Goal: Use online tool/utility

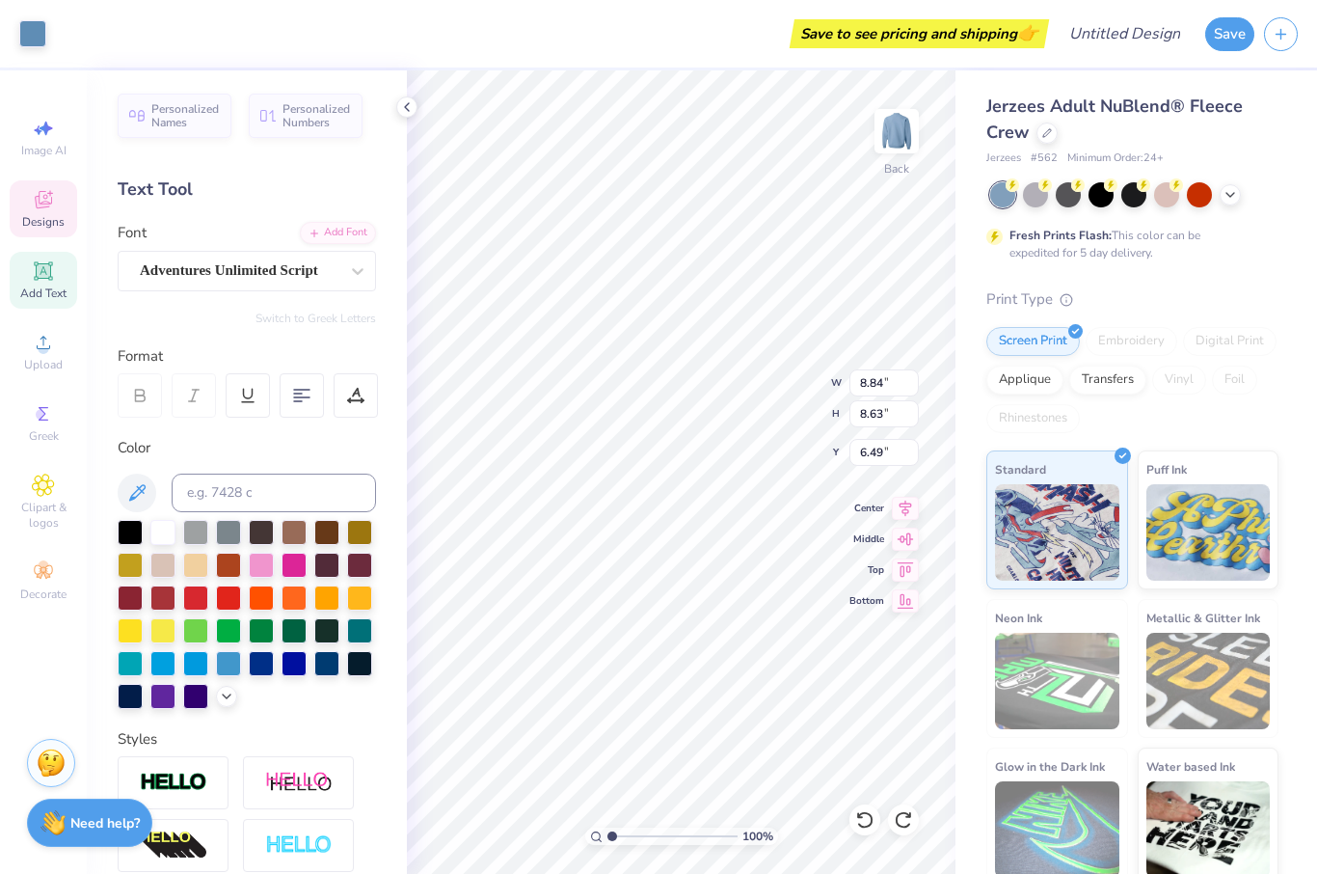
click at [1043, 212] on div "Fresh Prints Flash: This color can be expedited for 5 day delivery." at bounding box center [1132, 221] width 292 height 79
click at [1033, 197] on div at bounding box center [1035, 192] width 25 height 25
click at [1041, 200] on div "Almost there" at bounding box center [862, 471] width 910 height 803
click at [1009, 190] on div "Almost there" at bounding box center [862, 471] width 910 height 803
click at [777, 135] on div "Almost there" at bounding box center [862, 471] width 910 height 803
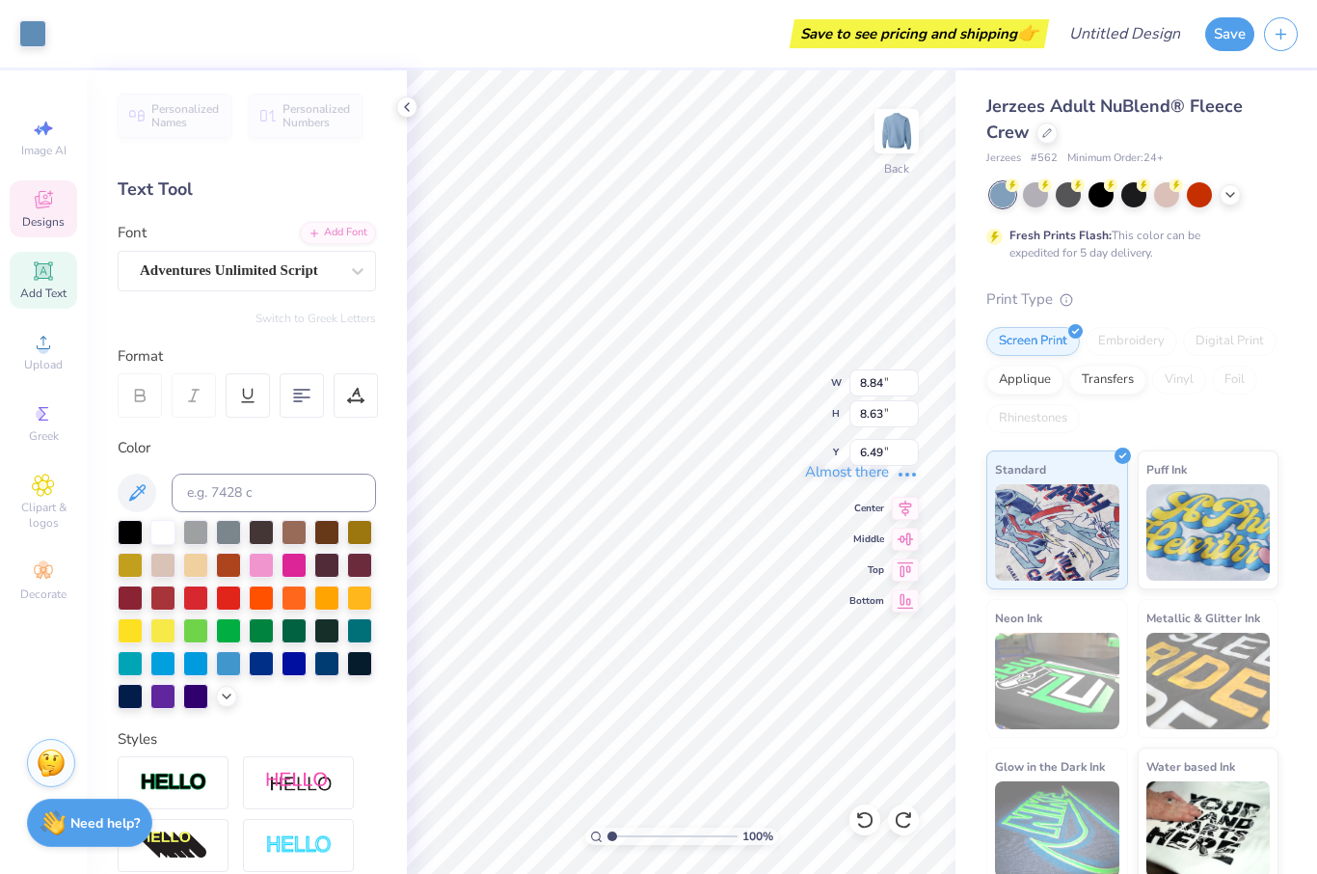
click at [813, 101] on div "Almost there" at bounding box center [862, 471] width 910 height 803
click at [1228, 198] on icon at bounding box center [1230, 192] width 15 height 15
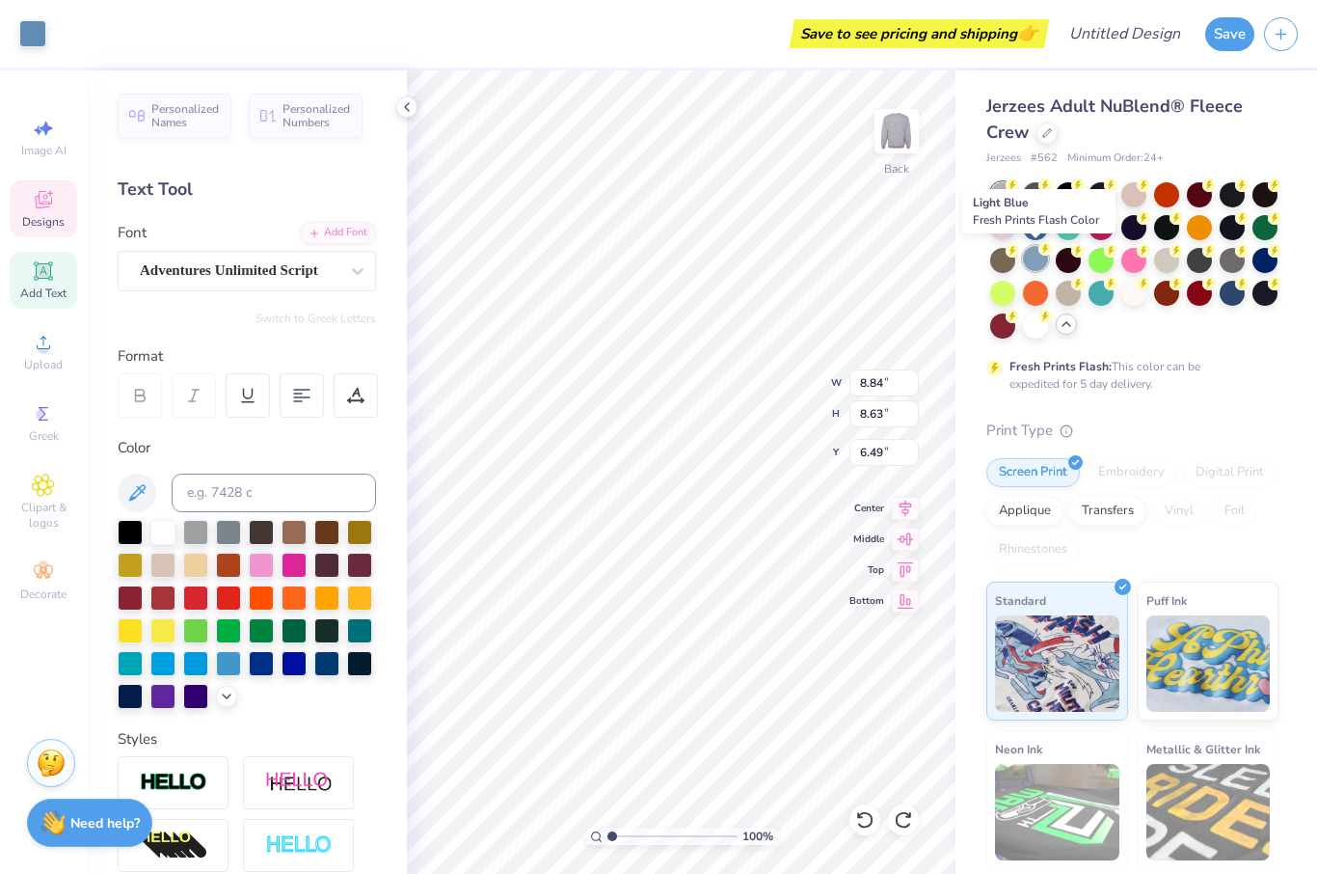
click at [1039, 257] on div at bounding box center [1035, 258] width 25 height 25
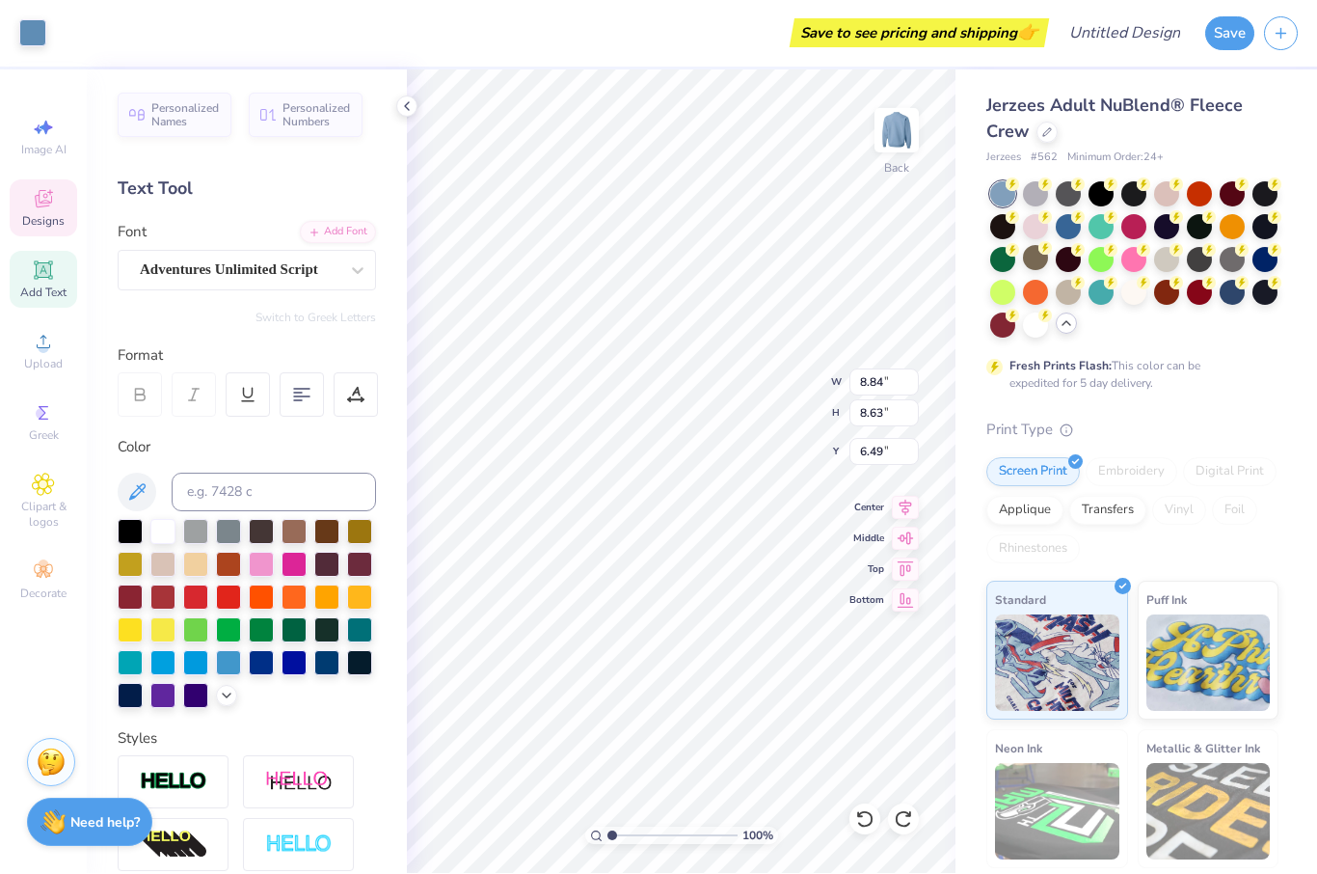
click at [59, 230] on span "Designs" at bounding box center [43, 221] width 42 height 15
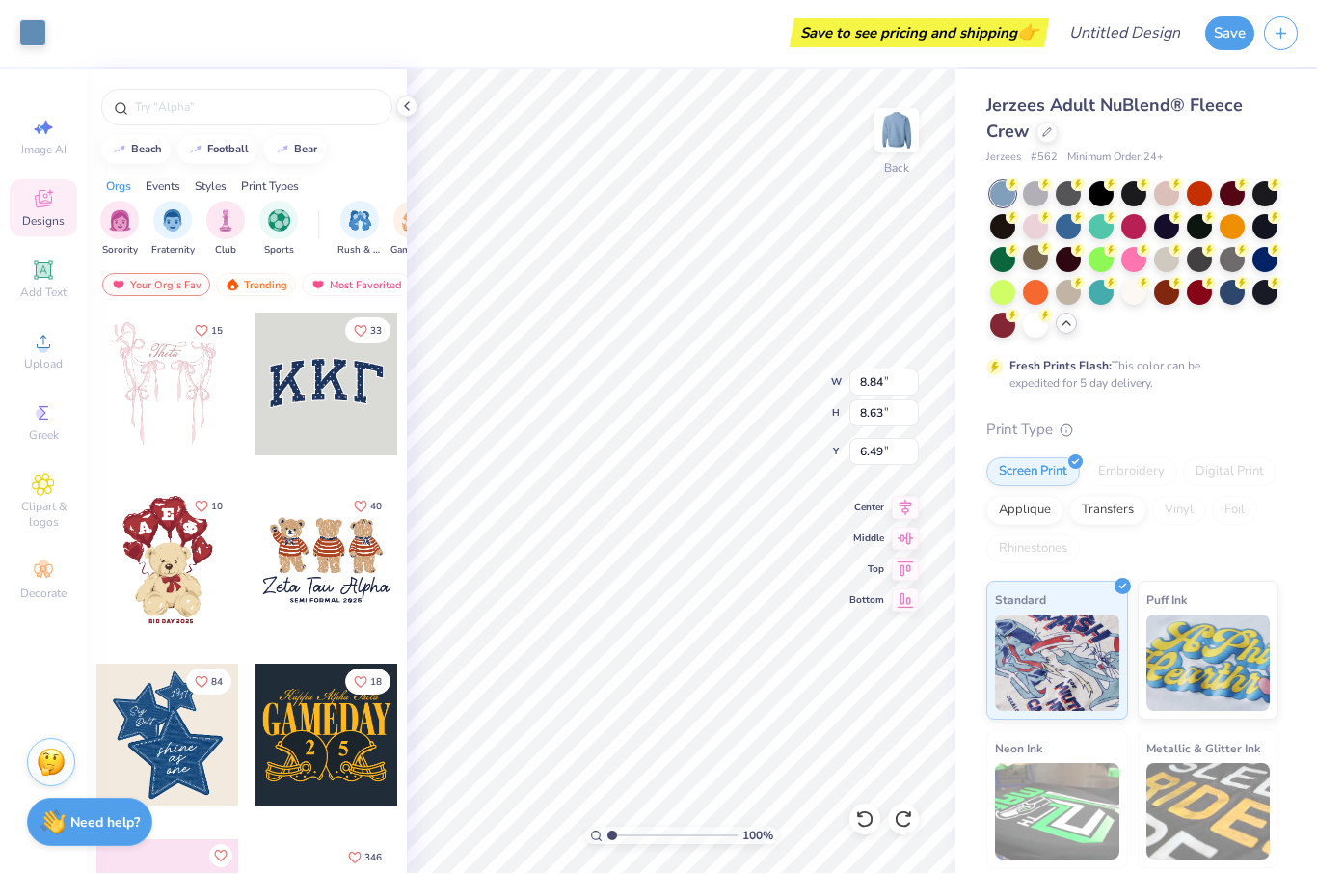
type input "4.14"
type input "4.19"
type input "13.03"
type input "5.99"
type input "6.07"
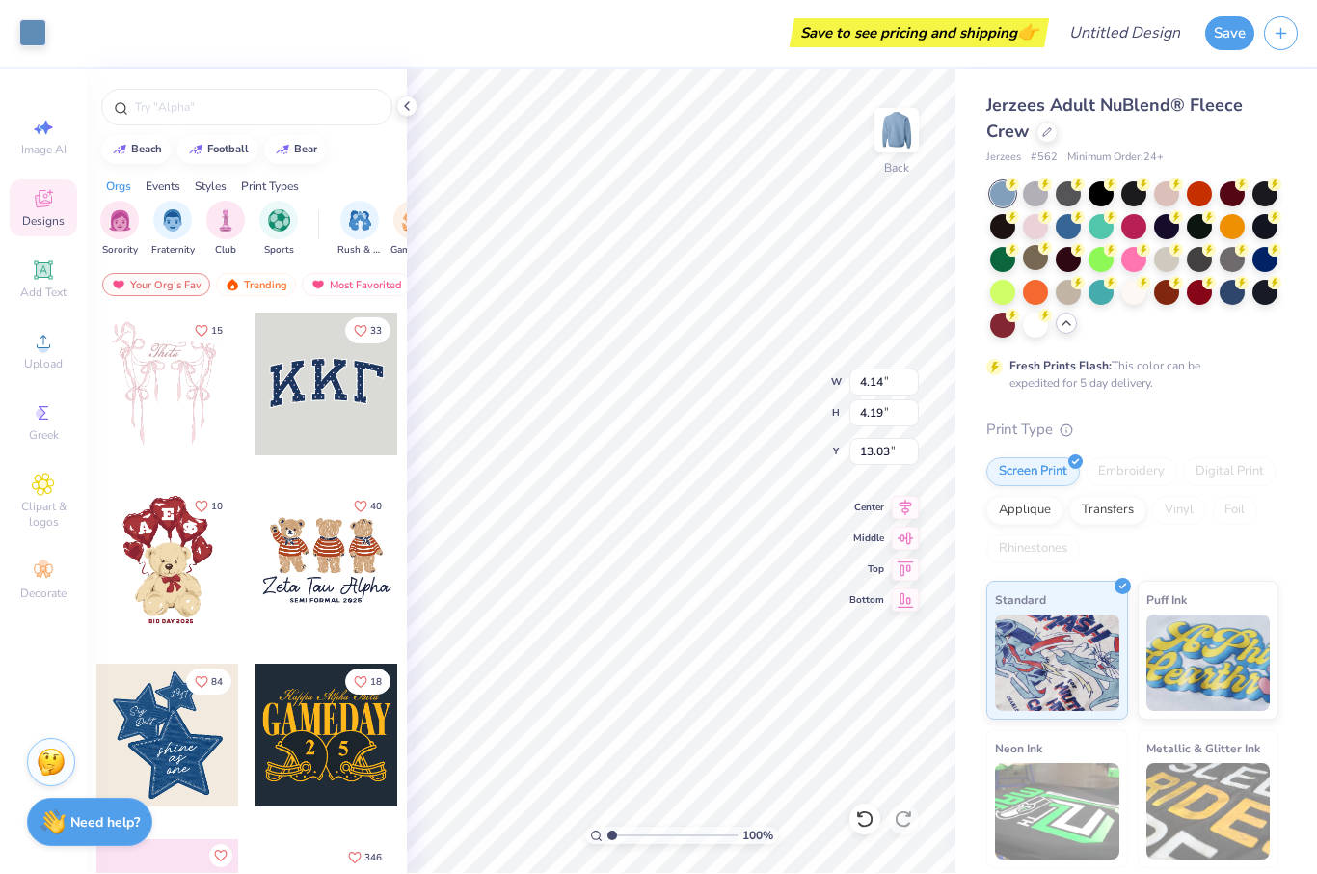
type input "4.20"
click at [1244, 381] on div "Fresh Prints Flash: This color can be expedited for 5 day delivery." at bounding box center [1128, 375] width 237 height 35
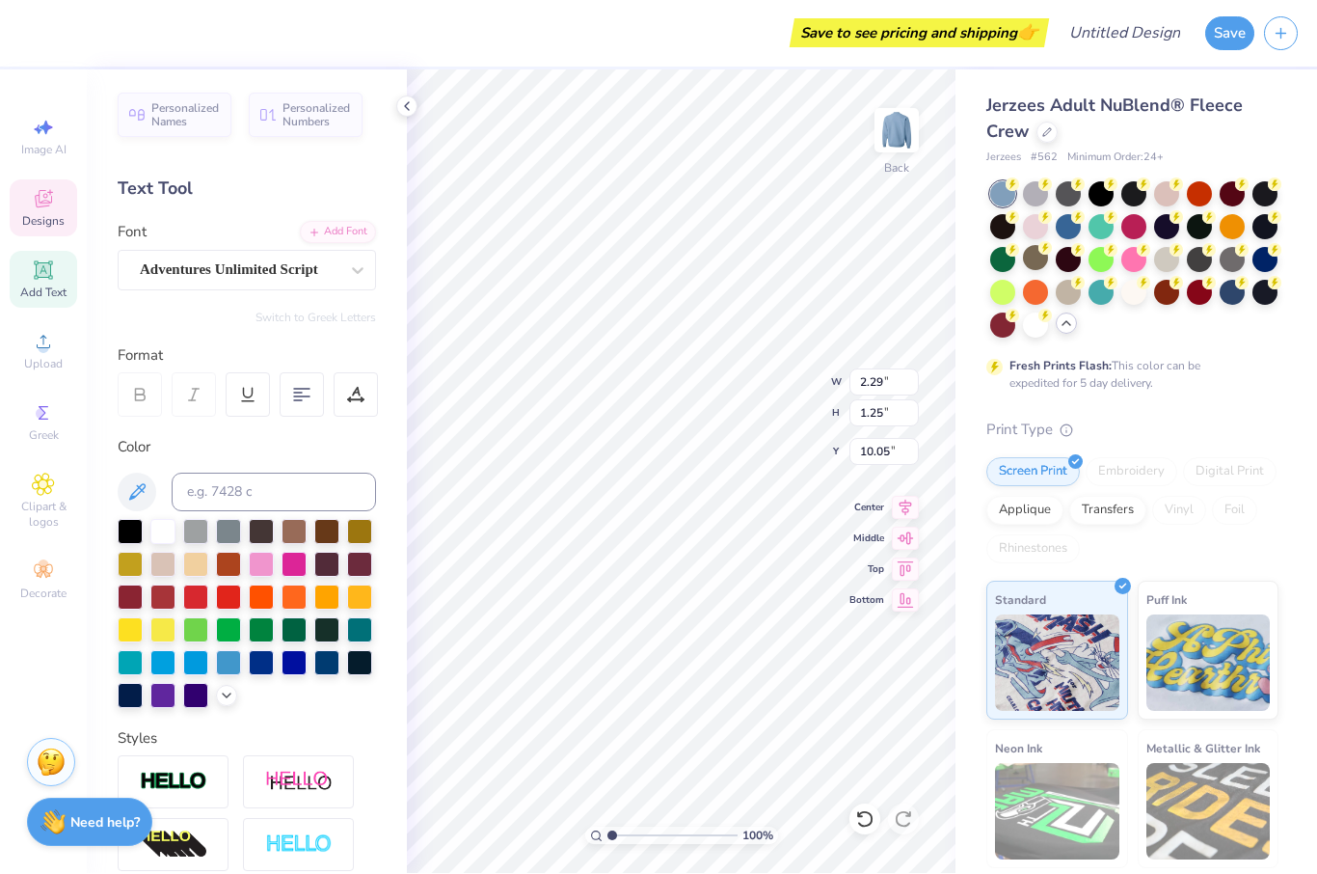
type input "8.84"
type input "8.63"
type input "6.49"
type input "3.61"
type input "1.12"
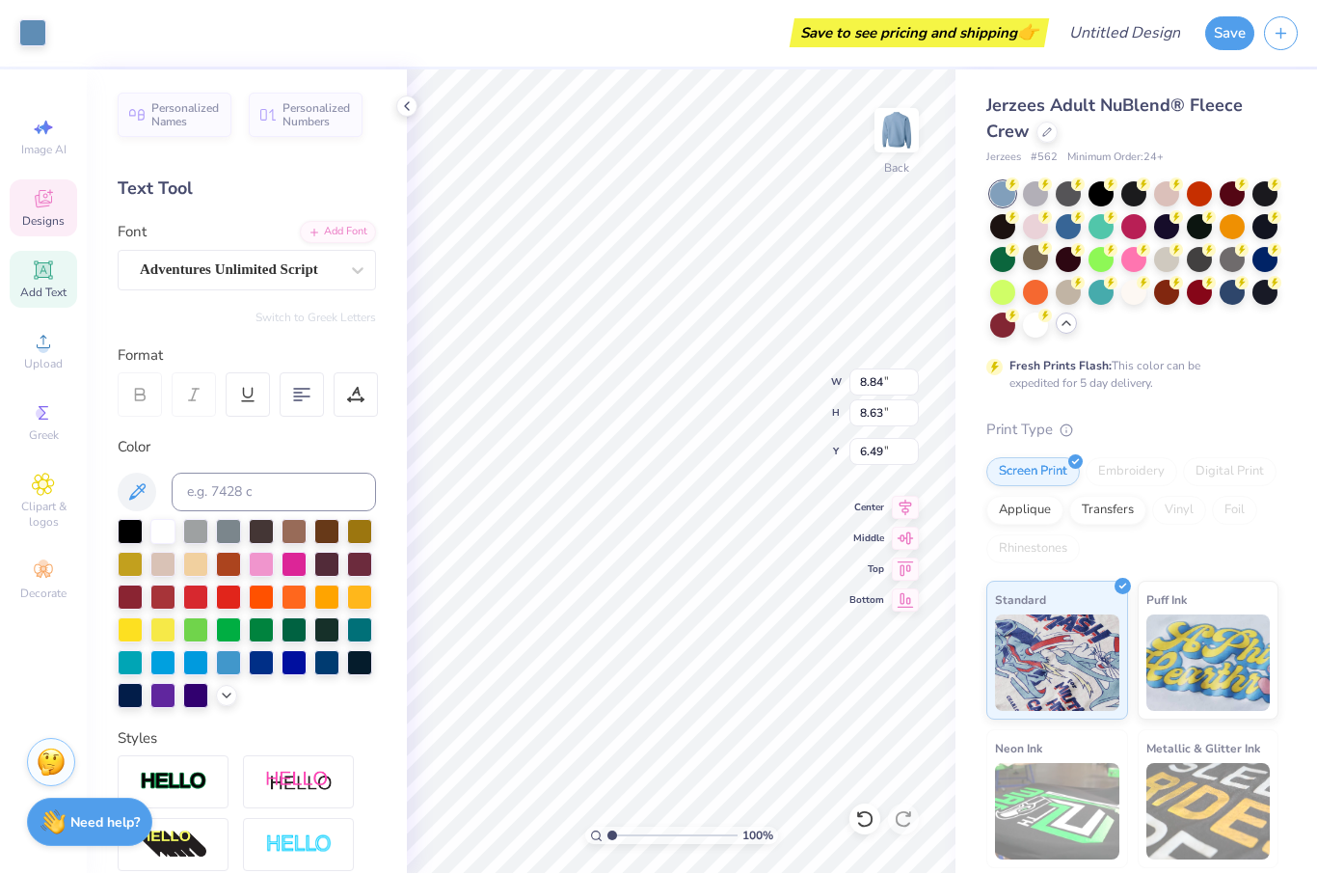
type input "11.30"
click at [48, 198] on icon at bounding box center [43, 199] width 23 height 23
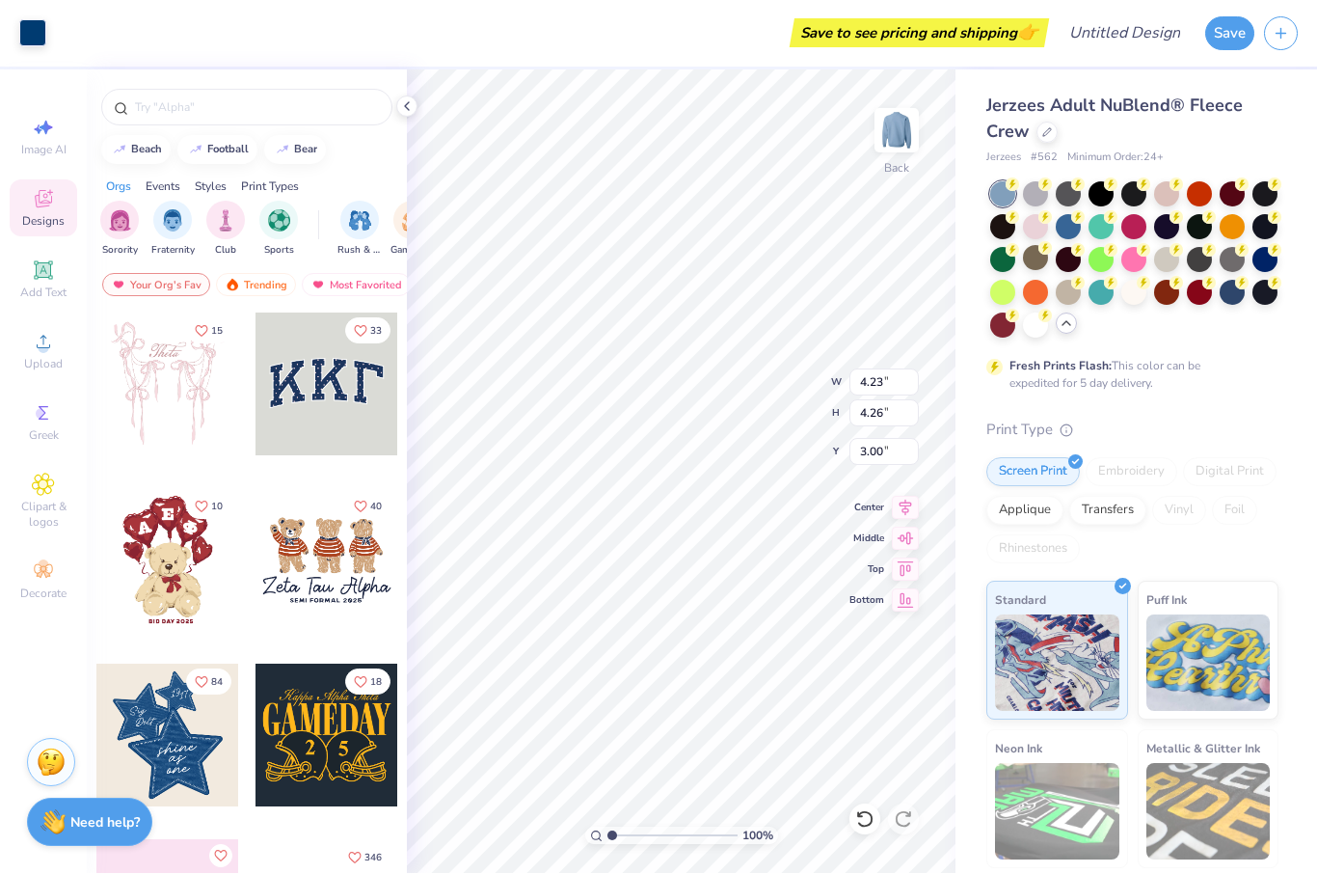
type input "8.84"
type input "8.63"
type input "6.49"
